Goal: Task Accomplishment & Management: Use online tool/utility

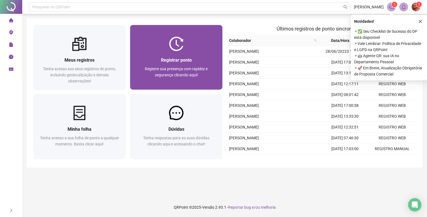
click at [170, 63] on div "Registrar ponto" at bounding box center [176, 60] width 79 height 7
click at [167, 54] on div "Registrar ponto Registre sua presença com rapidez e segurança clicando aqui!" at bounding box center [176, 70] width 92 height 39
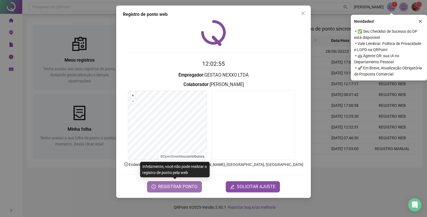
drag, startPoint x: 180, startPoint y: 188, endPoint x: 184, endPoint y: 188, distance: 3.6
click at [184, 188] on span "REGISTRAR PONTO" at bounding box center [177, 187] width 39 height 7
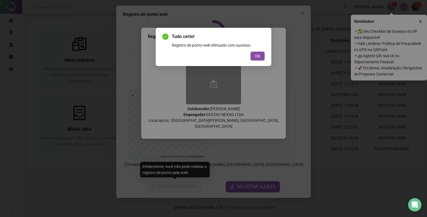
click at [267, 57] on div "Tudo certo! Registro de ponto web efetuado com sucesso. OK" at bounding box center [214, 47] width 116 height 38
click at [260, 55] on span "OK" at bounding box center [257, 56] width 5 height 6
